Goal: Communication & Community: Answer question/provide support

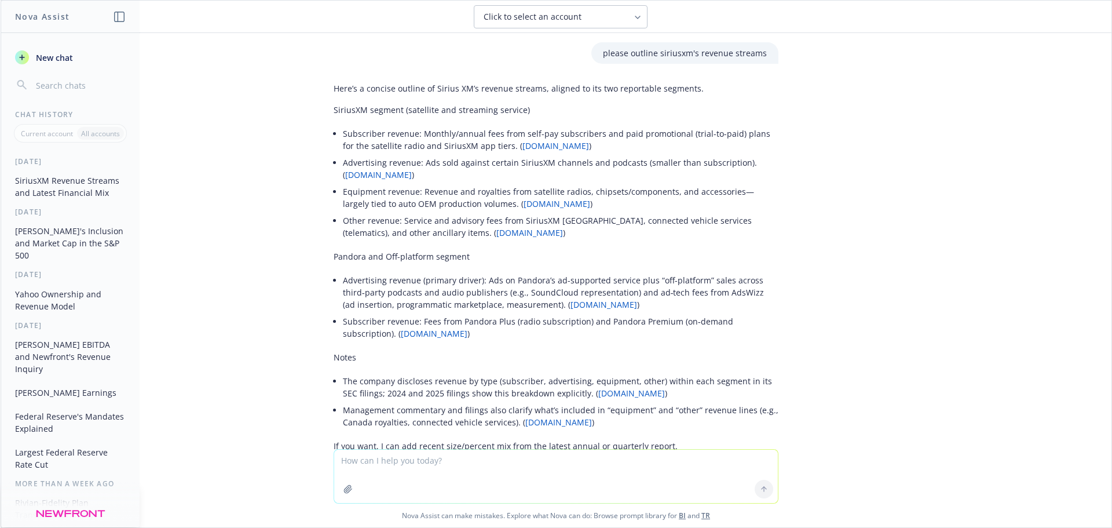
scroll to position [273, 0]
